Goal: Task Accomplishment & Management: Manage account settings

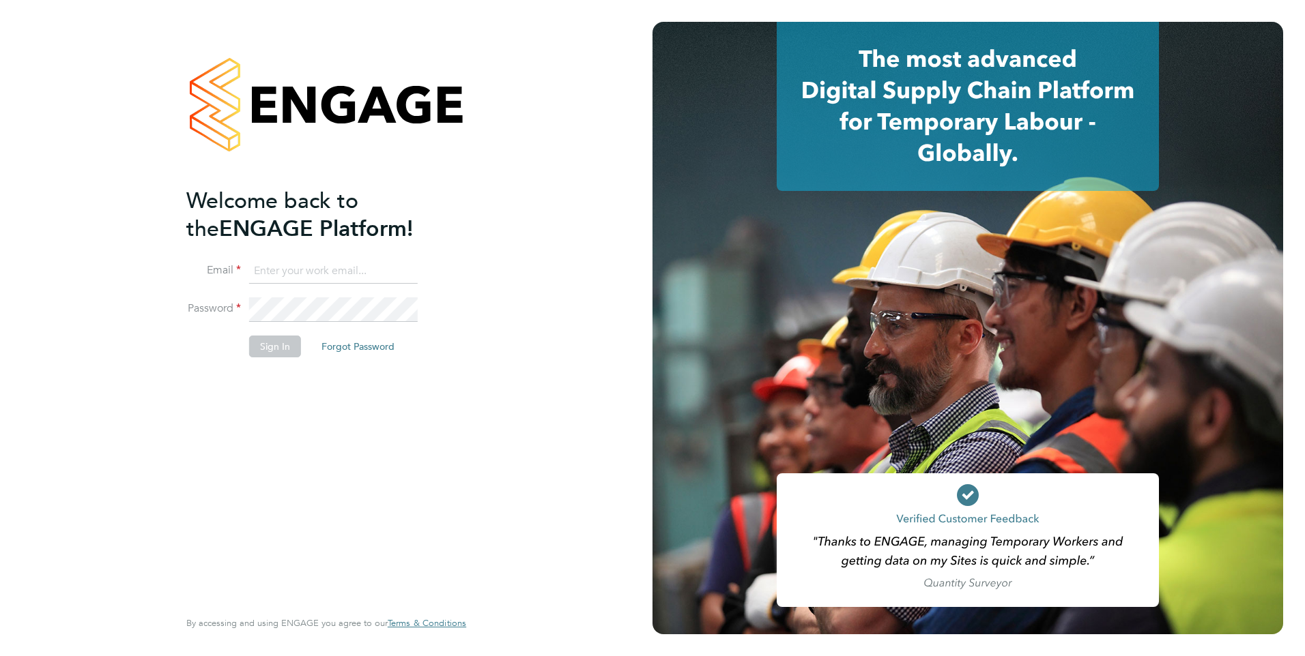
type input "[PERSON_NAME][EMAIL_ADDRESS][DOMAIN_NAME]"
click at [287, 343] on button "Sign In" at bounding box center [275, 347] width 52 height 22
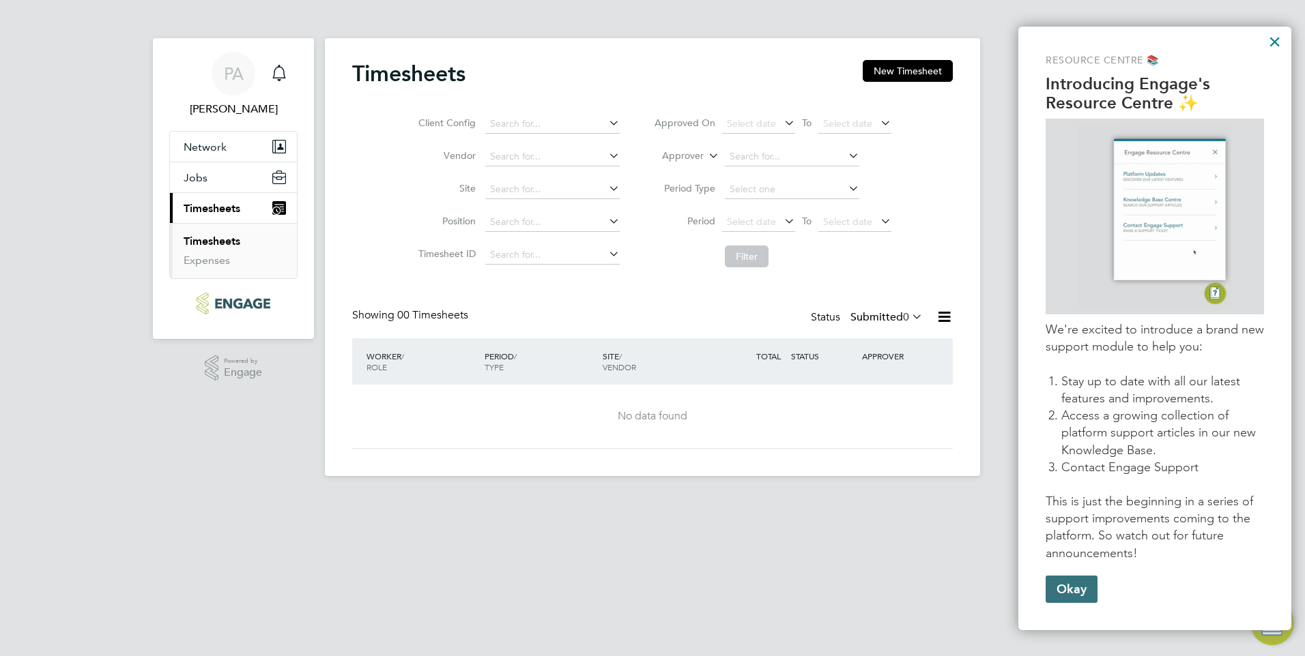
click at [1070, 585] on button "Okay" at bounding box center [1071, 589] width 52 height 27
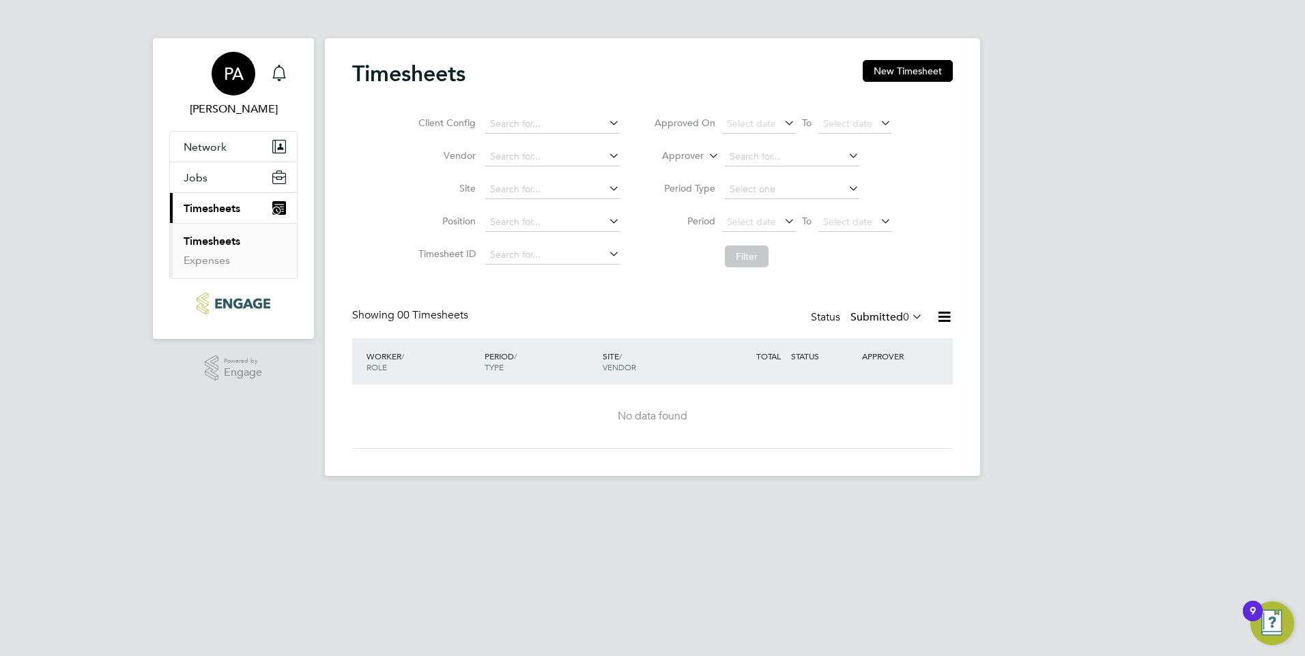
click at [216, 75] on div "PA" at bounding box center [234, 74] width 44 height 44
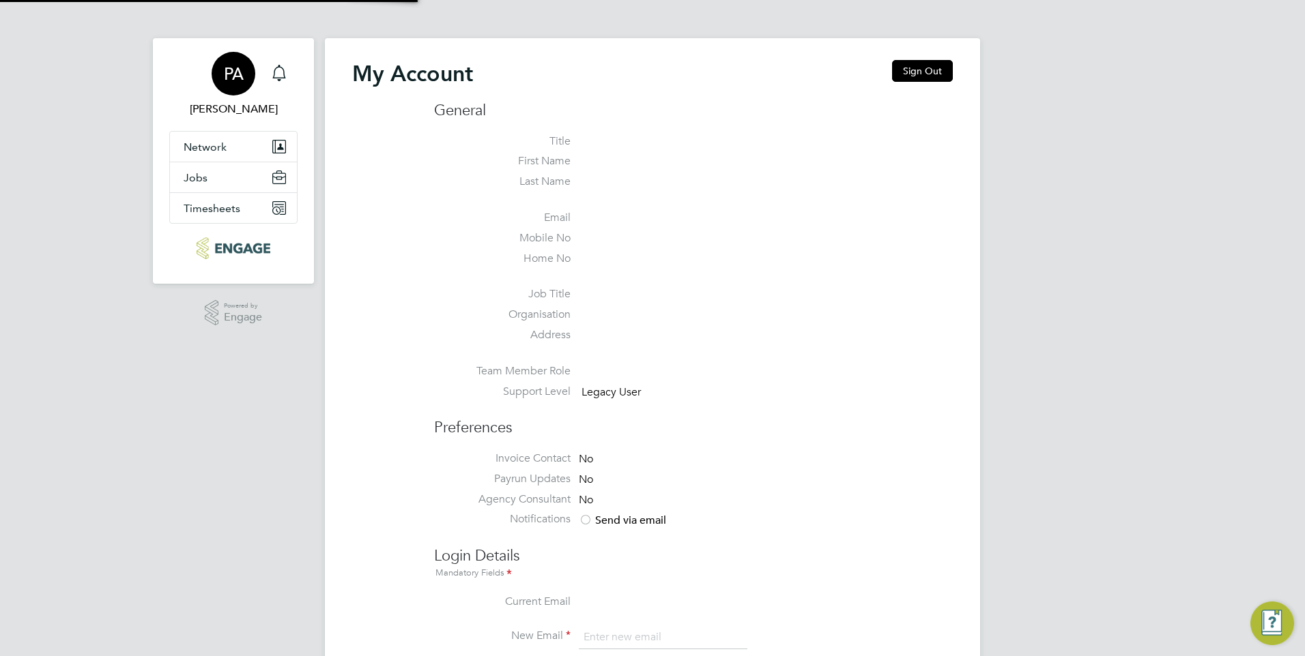
type input "[PERSON_NAME][EMAIL_ADDRESS][DOMAIN_NAME]"
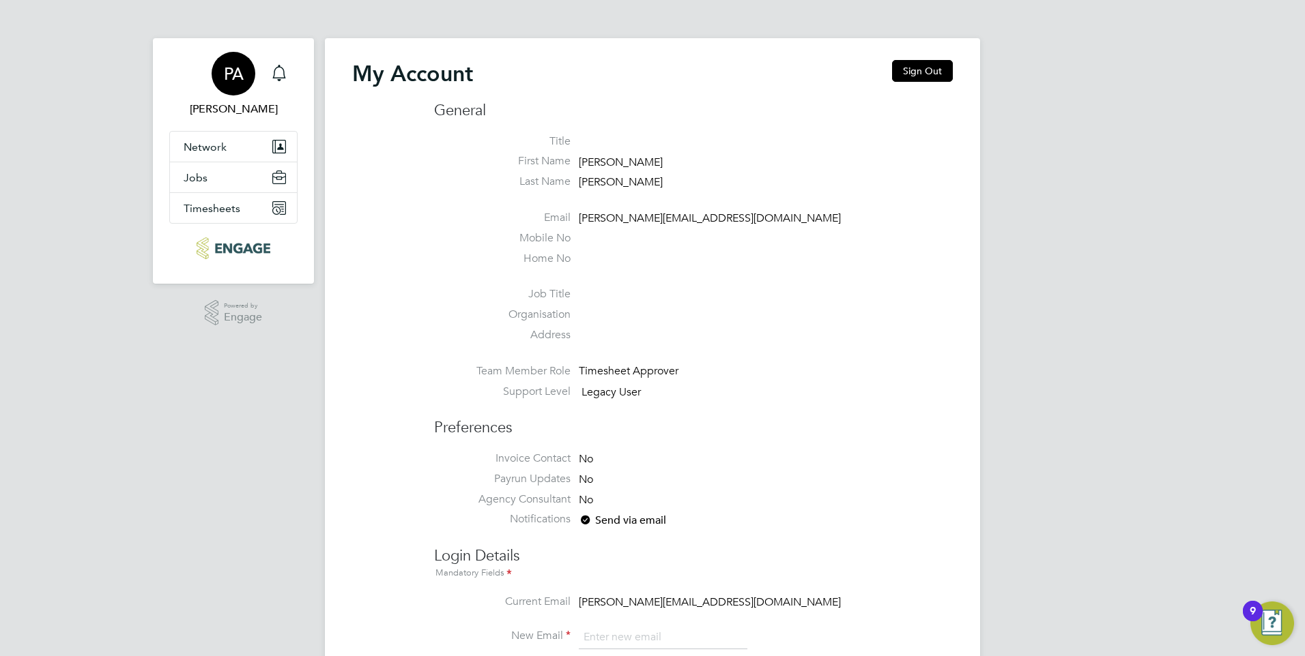
click at [240, 76] on span "PA" at bounding box center [234, 74] width 20 height 18
click at [921, 62] on button "Sign Out" at bounding box center [922, 71] width 61 height 22
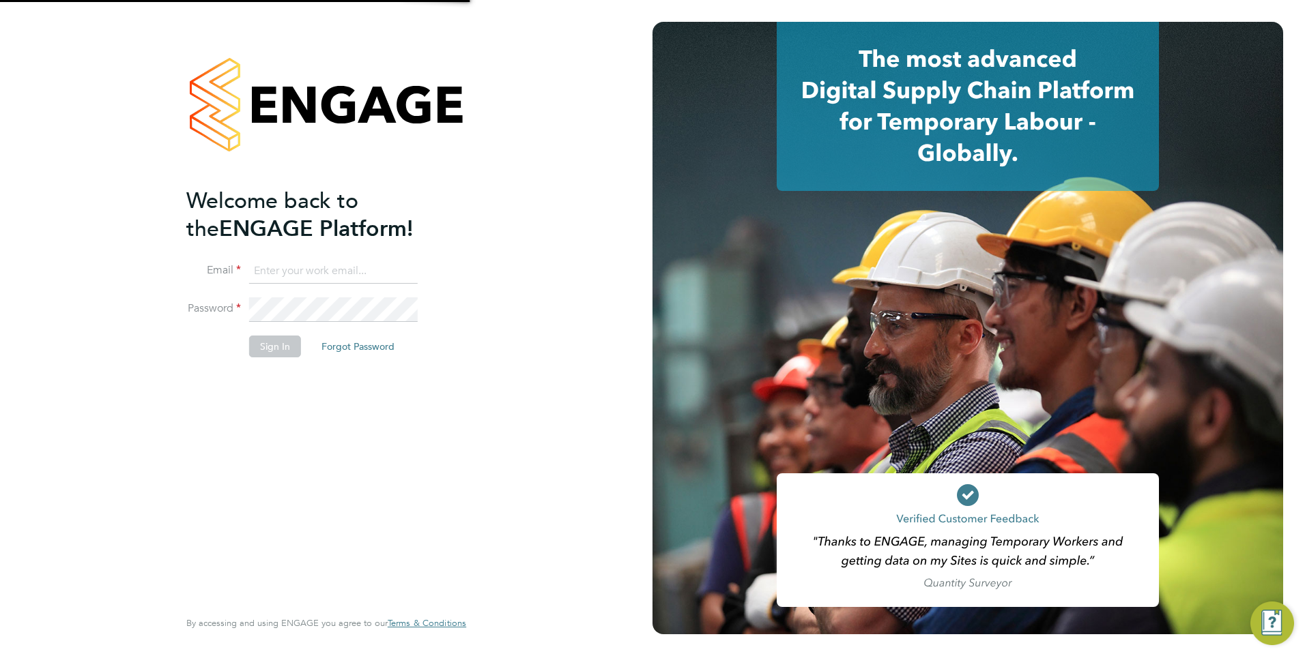
type input "[PERSON_NAME][EMAIL_ADDRESS][DOMAIN_NAME]"
